Goal: Information Seeking & Learning: Learn about a topic

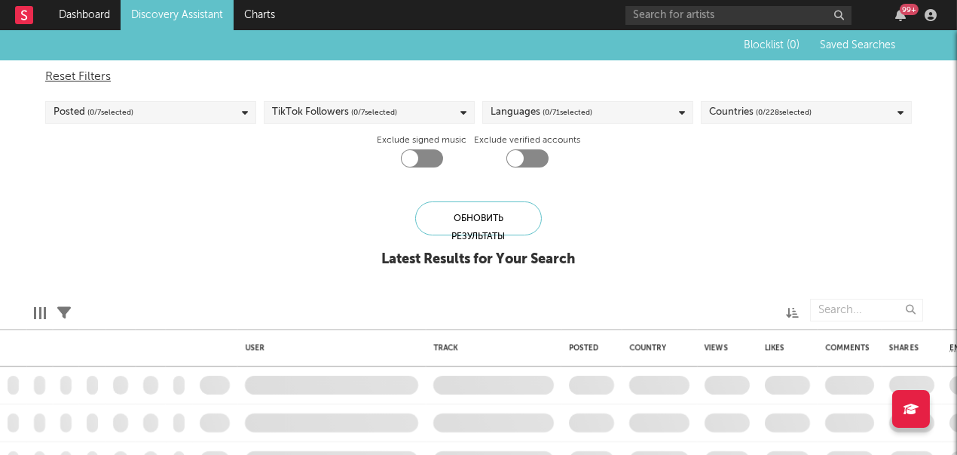
checkbox input "true"
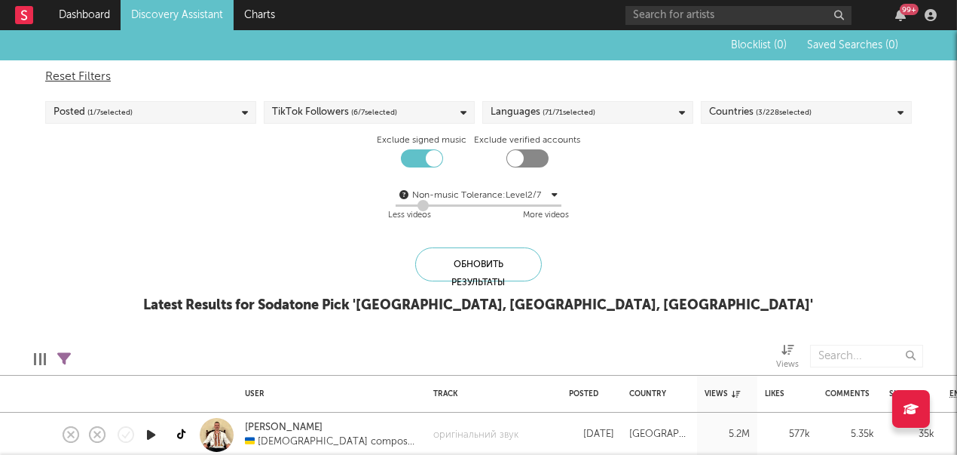
click at [625, 240] on div "Blocklist ( 0 ) Saved Searches ( 0 ) Reset Filters Posted ( 1 / 7 selected) Tik…" at bounding box center [478, 179] width 957 height 299
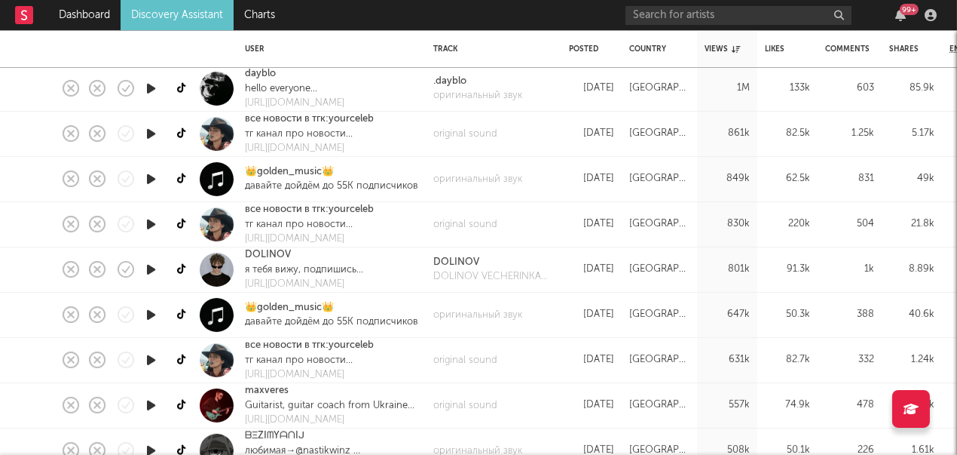
click at [158, 224] on icon "button" at bounding box center [151, 224] width 16 height 19
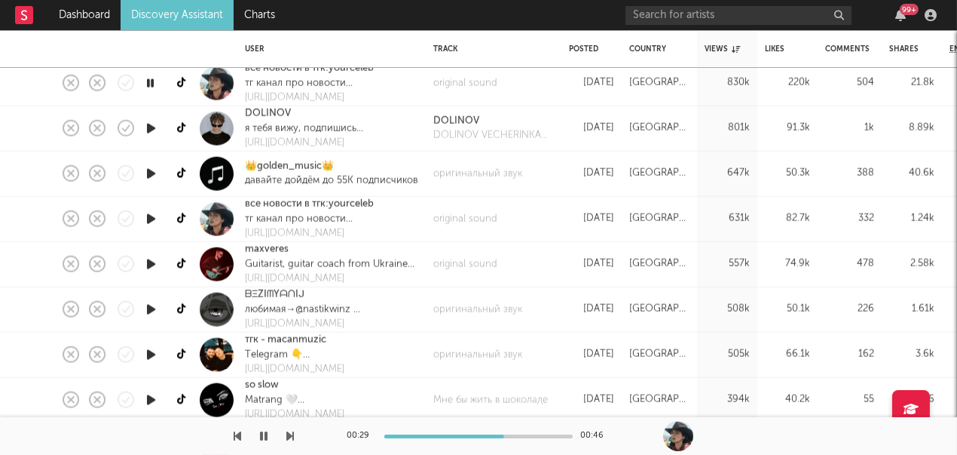
click at [150, 314] on icon "button" at bounding box center [151, 309] width 16 height 19
click at [442, 435] on div at bounding box center [478, 436] width 188 height 4
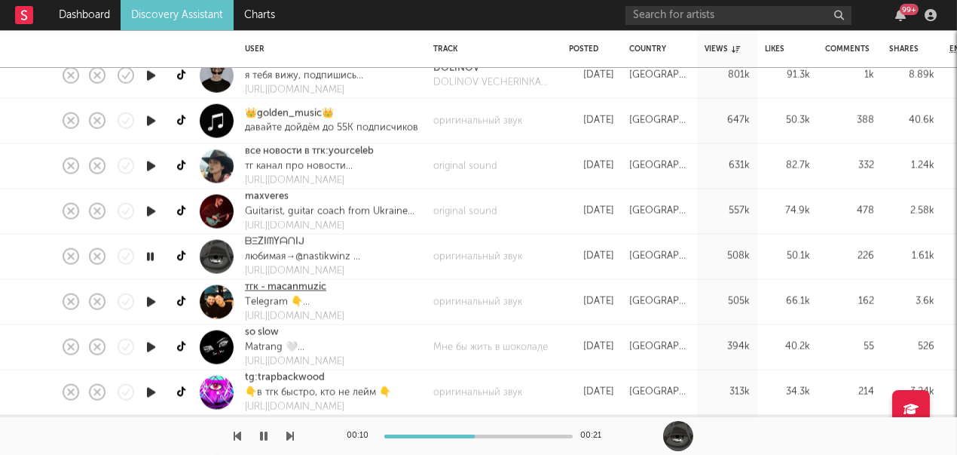
click at [302, 292] on link "тгк - macanmuzic" at bounding box center [285, 287] width 81 height 15
click at [262, 437] on icon "button" at bounding box center [264, 436] width 8 height 12
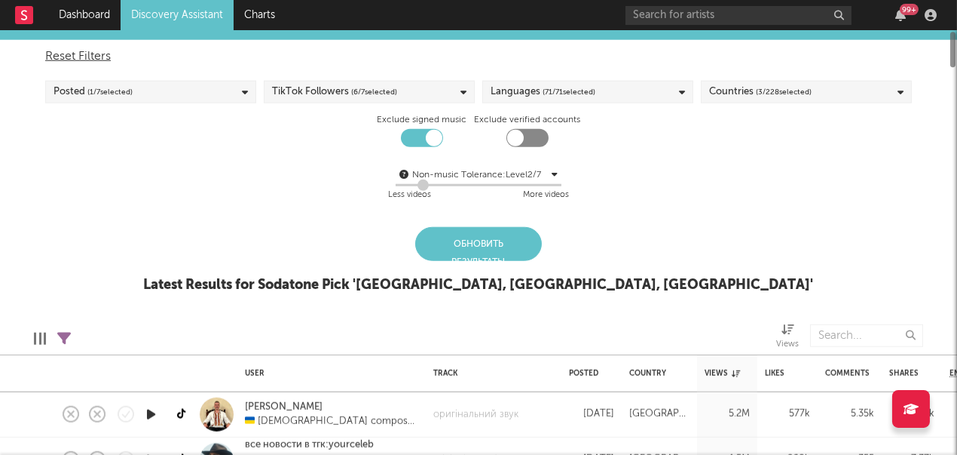
click at [464, 240] on div "Обновить результаты" at bounding box center [478, 244] width 127 height 34
click at [484, 236] on div "Обновить результаты" at bounding box center [478, 244] width 127 height 34
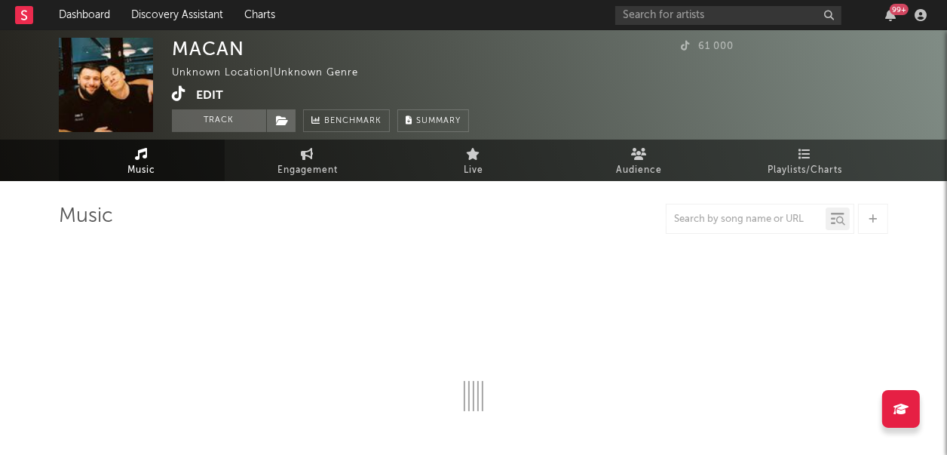
select select "1w"
